Goal: Information Seeking & Learning: Learn about a topic

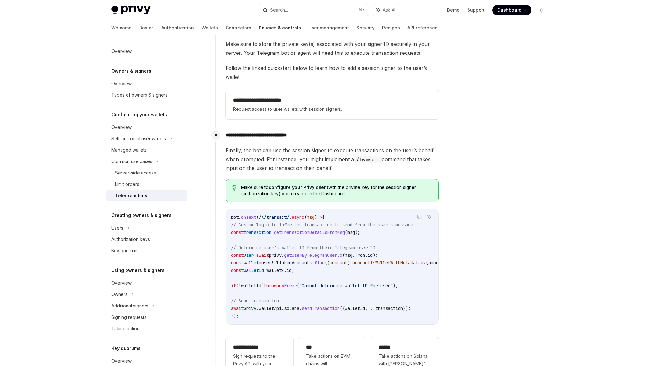
scroll to position [317, 0]
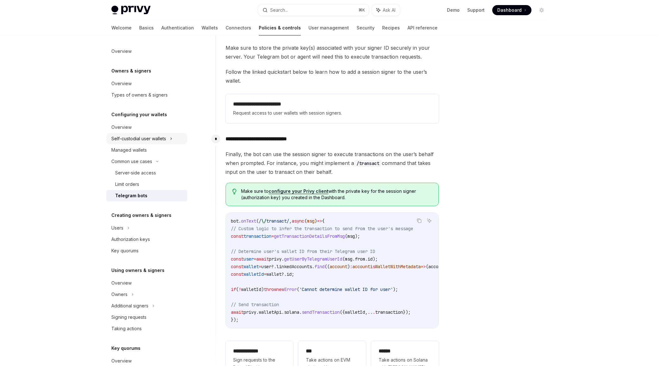
click at [163, 140] on div "Self-custodial user wallets" at bounding box center [138, 139] width 55 height 8
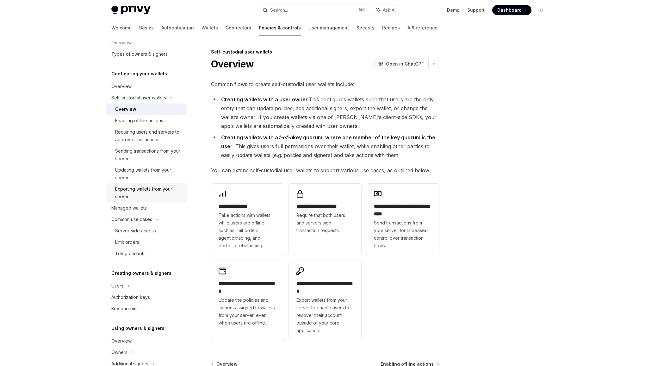
scroll to position [49, 0]
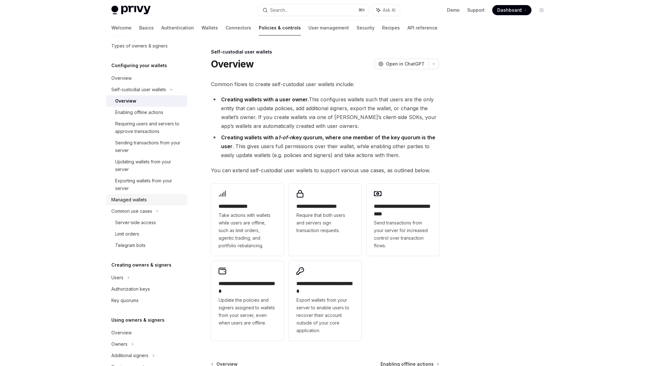
click at [134, 202] on div "Managed wallets" at bounding box center [128, 200] width 35 height 8
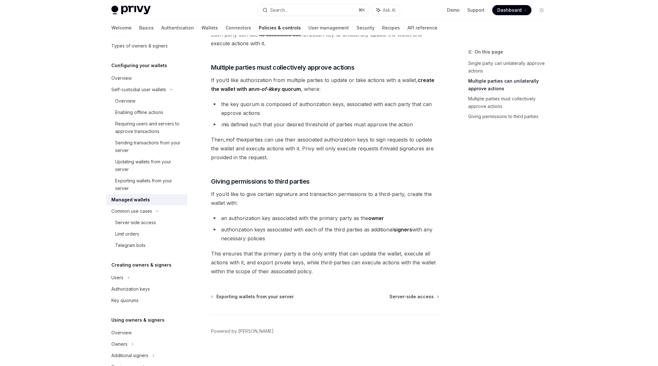
scroll to position [219, 0]
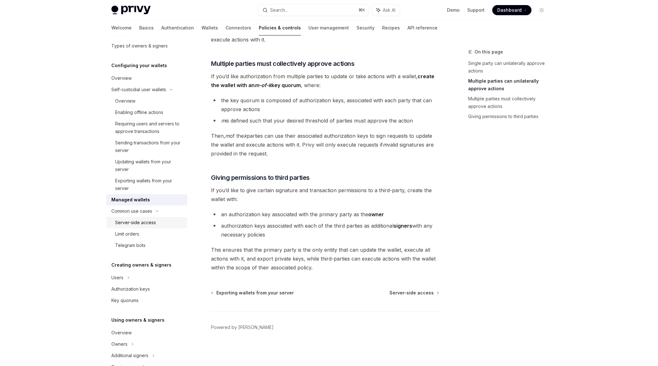
click at [140, 221] on div "Server-side access" at bounding box center [135, 223] width 41 height 8
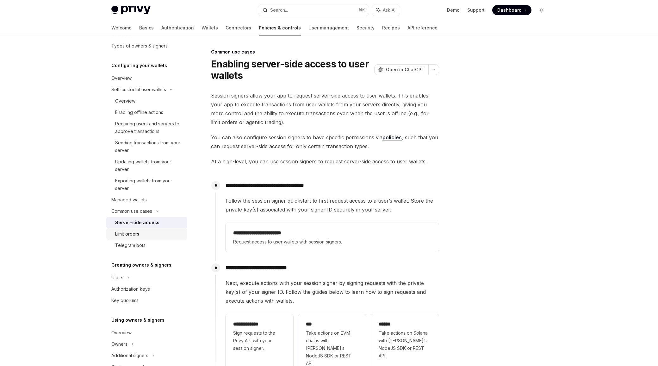
click at [132, 233] on div "Limit orders" at bounding box center [127, 234] width 24 height 8
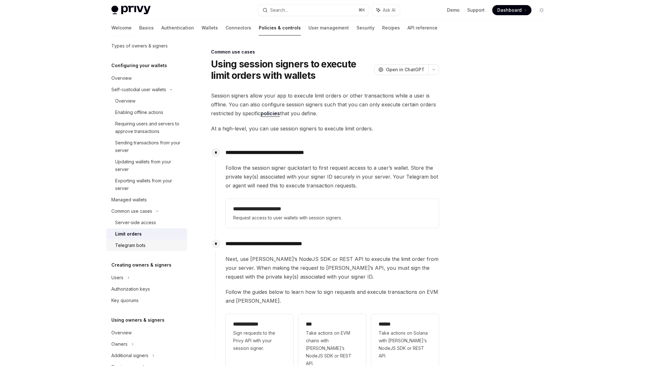
click at [143, 243] on div "Telegram bots" at bounding box center [130, 245] width 30 height 8
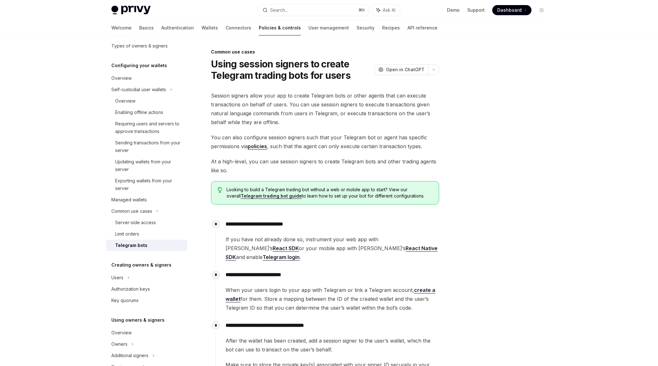
type textarea "*"
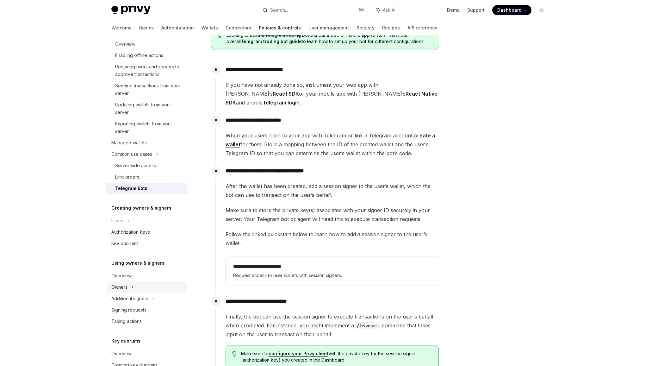
scroll to position [151, 0]
